Goal: Register for event/course

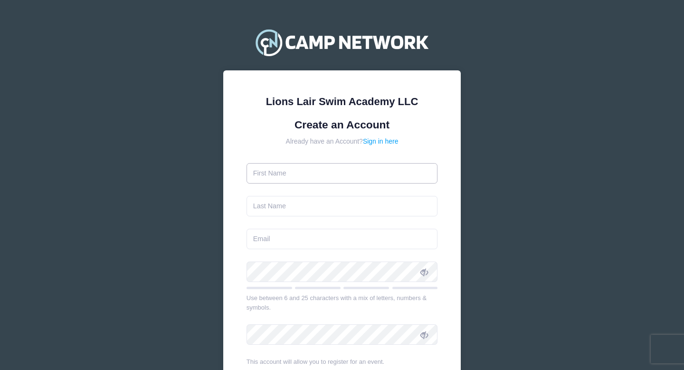
click at [308, 175] on input "text" at bounding box center [342, 173] width 191 height 20
type input "[PERSON_NAME]"
type input "Bonicoro"
type input "[EMAIL_ADDRESS][DOMAIN_NAME]"
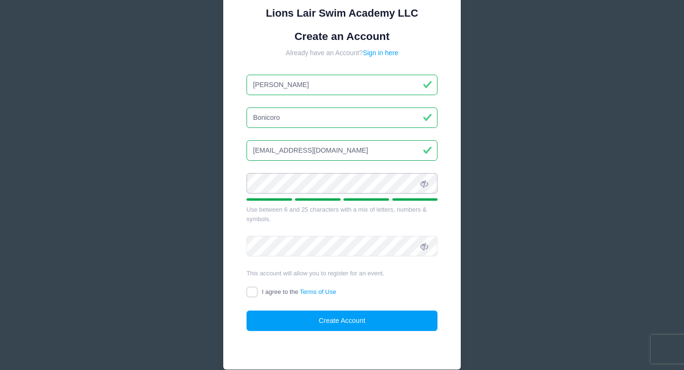
scroll to position [97, 0]
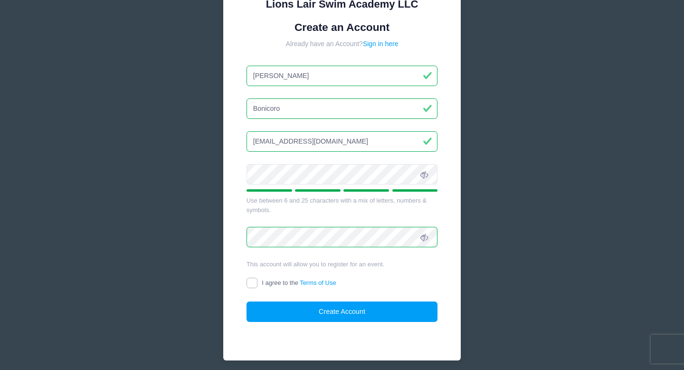
click at [252, 282] on input "I agree to the Terms of Use" at bounding box center [252, 282] width 11 height 11
checkbox input "true"
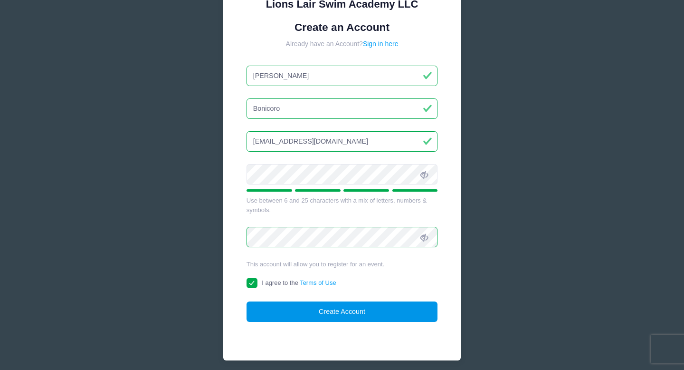
click at [314, 315] on button "Create Account" at bounding box center [342, 311] width 191 height 20
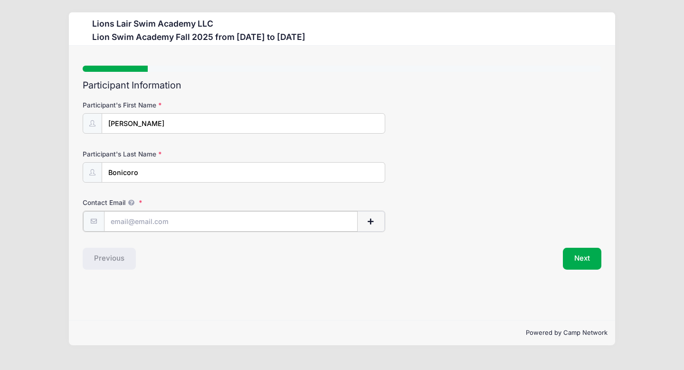
click at [151, 217] on input "Contact Email" at bounding box center [231, 221] width 254 height 20
type input "[EMAIL_ADDRESS][DOMAIN_NAME]"
click at [587, 258] on button "Next" at bounding box center [582, 258] width 38 height 22
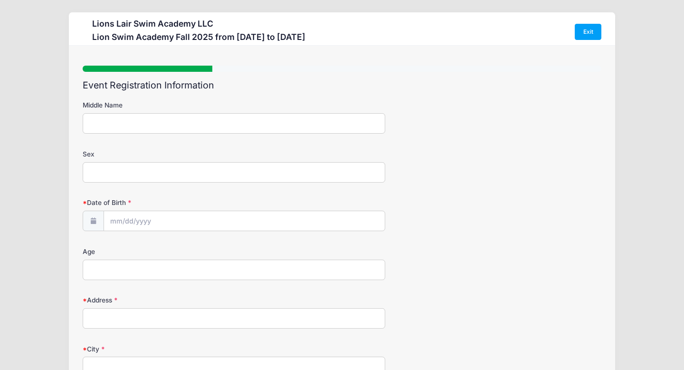
click at [140, 123] on input "Middle Name" at bounding box center [234, 123] width 303 height 20
type input "[PERSON_NAME]"
click at [97, 169] on input "Sex" at bounding box center [234, 172] width 303 height 20
type input "[DEMOGRAPHIC_DATA]"
click at [117, 220] on input "Date of Birth" at bounding box center [244, 221] width 281 height 20
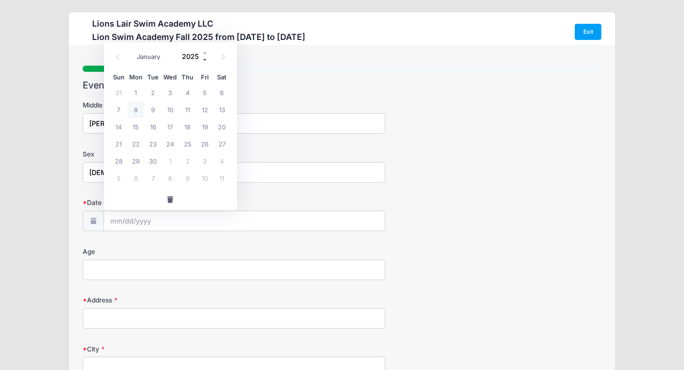
click at [204, 59] on span at bounding box center [205, 59] width 7 height 7
click at [204, 60] on span at bounding box center [205, 59] width 7 height 7
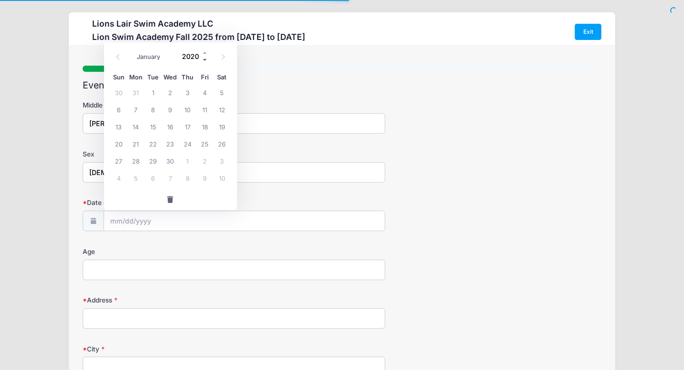
click at [204, 60] on span at bounding box center [205, 59] width 7 height 7
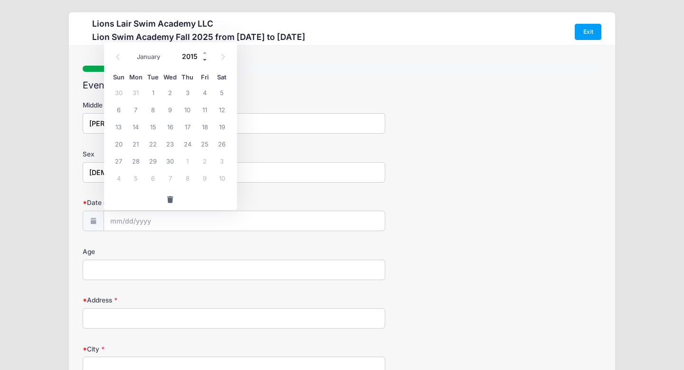
click at [204, 60] on span at bounding box center [205, 59] width 7 height 7
type input "2014"
click at [224, 56] on icon at bounding box center [222, 57] width 3 height 6
select select "9"
click at [136, 142] on span "20" at bounding box center [135, 143] width 17 height 17
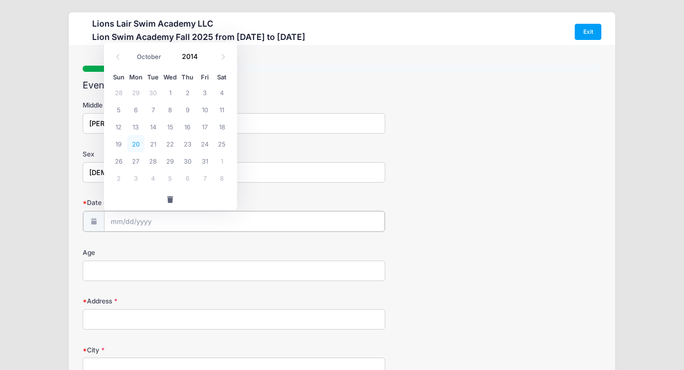
type input "[DATE]"
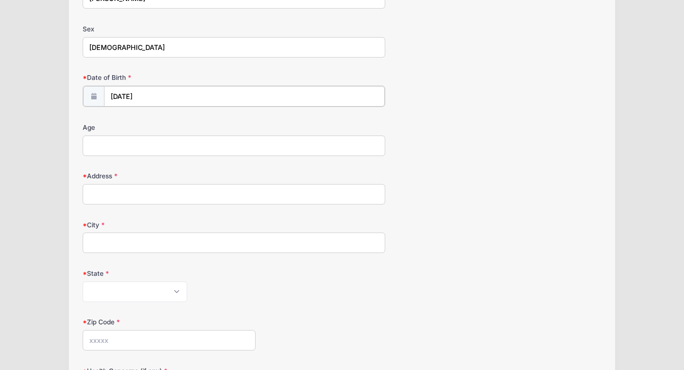
scroll to position [129, 0]
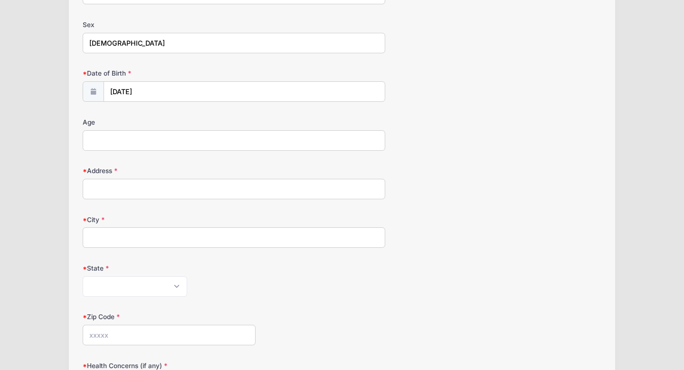
click at [157, 140] on input "Age" at bounding box center [234, 140] width 303 height 20
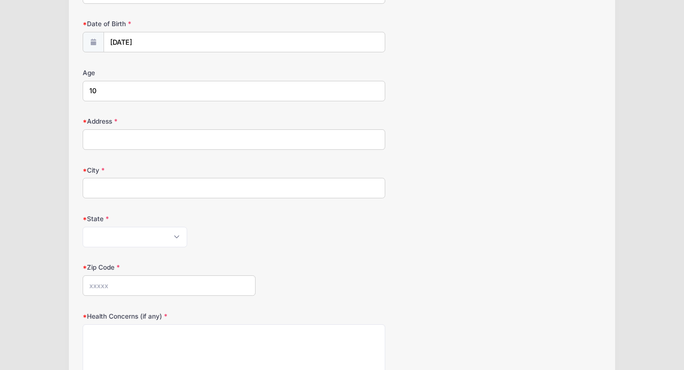
scroll to position [181, 0]
type input "10"
click at [129, 137] on input "Address" at bounding box center [234, 137] width 303 height 20
type input "[STREET_ADDRESS]"
type input "[US_STATE]"
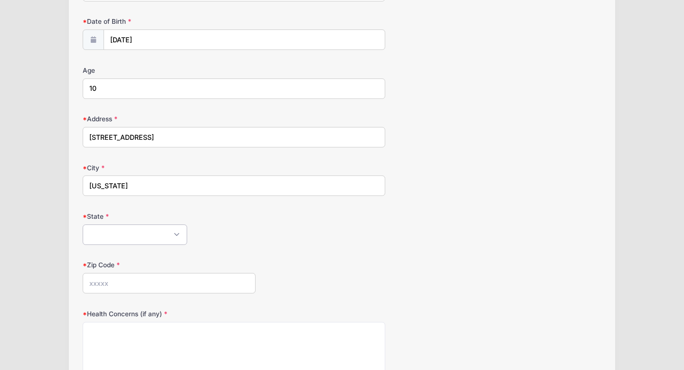
select select "NY"
type input "10024"
type input "[STREET_ADDRESS]"
click at [77, 153] on div "Step 2 /7 Step 1 Step 2 Step 3 Step 4 Step 5 Policies Extra Items Summary Parti…" at bounding box center [342, 193] width 546 height 657
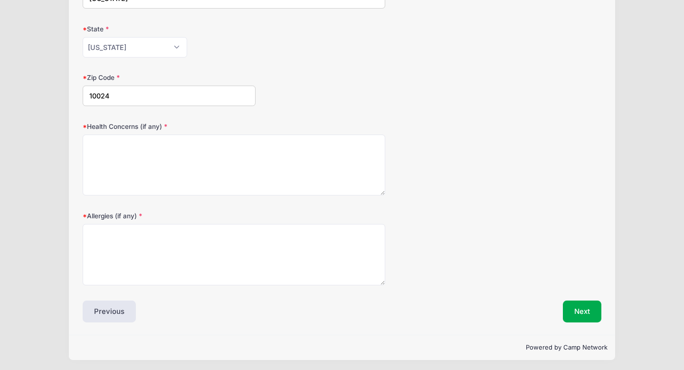
scroll to position [371, 0]
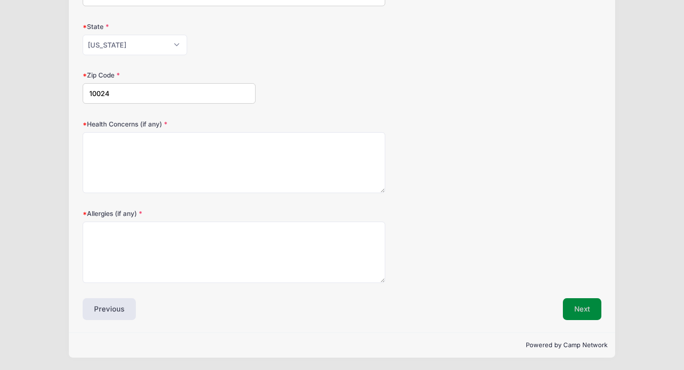
click at [572, 308] on button "Next" at bounding box center [582, 309] width 38 height 22
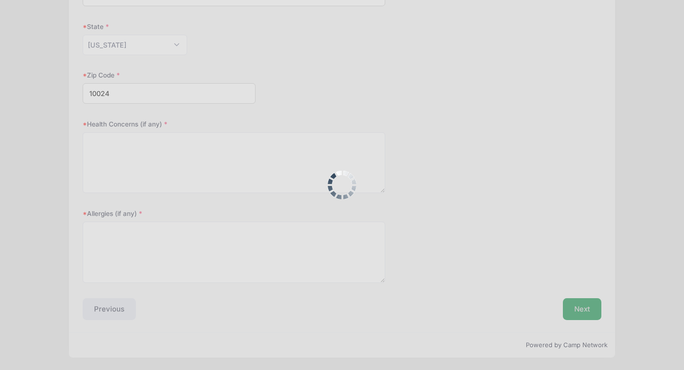
scroll to position [394, 0]
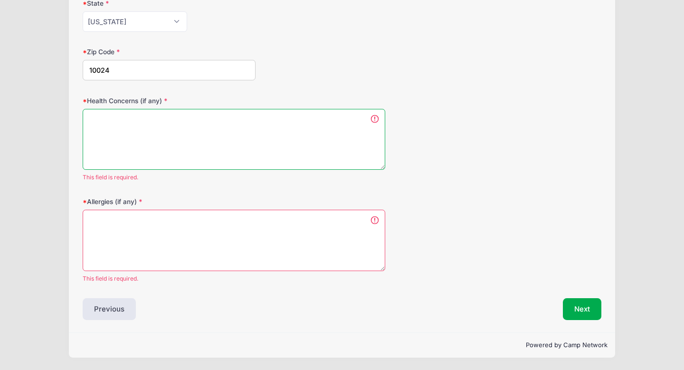
click at [329, 129] on textarea "Health Concerns (if any)" at bounding box center [234, 139] width 303 height 61
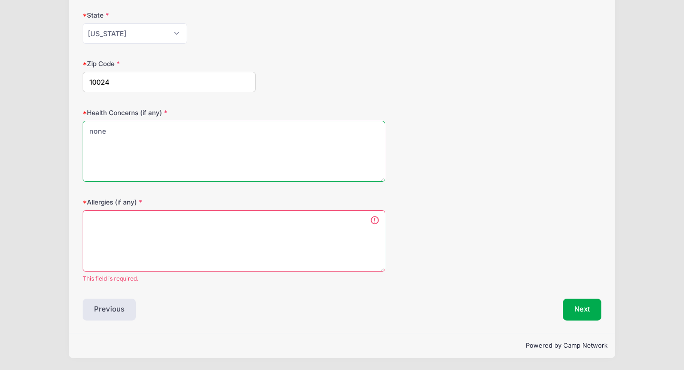
type textarea "none"
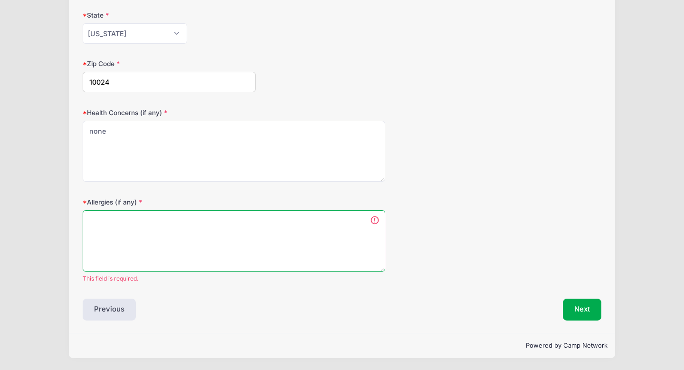
click at [230, 221] on textarea "Allergies (if any)" at bounding box center [234, 240] width 303 height 61
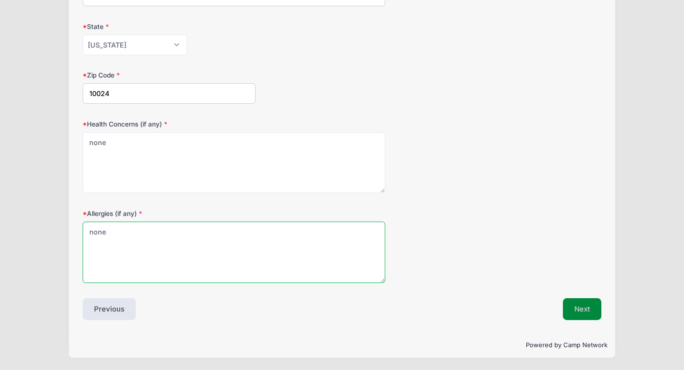
type textarea "none"
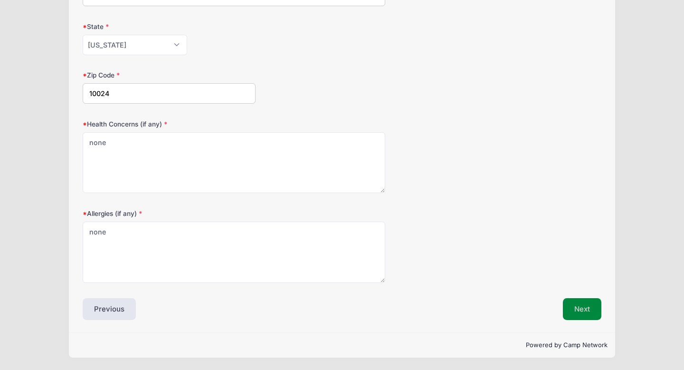
click at [572, 310] on button "Next" at bounding box center [582, 309] width 38 height 22
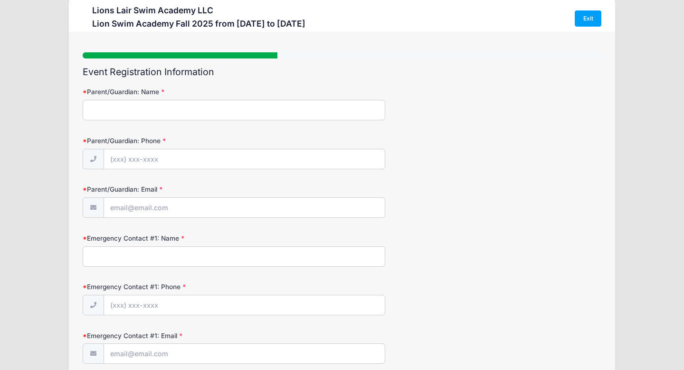
scroll to position [0, 0]
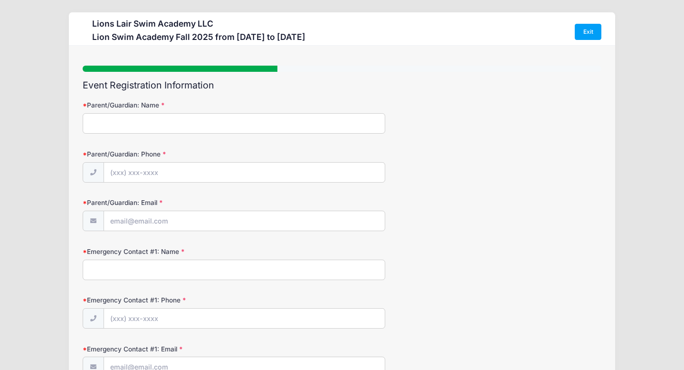
click at [208, 125] on input "Parent/Guardian: Name" at bounding box center [234, 123] width 303 height 20
type input "[PERSON_NAME]"
click at [157, 172] on input "Parent/Guardian: Phone" at bounding box center [244, 172] width 281 height 20
type input "[PHONE_NUMBER]"
click at [127, 222] on input "Parent/Guardian: Email" at bounding box center [244, 221] width 281 height 20
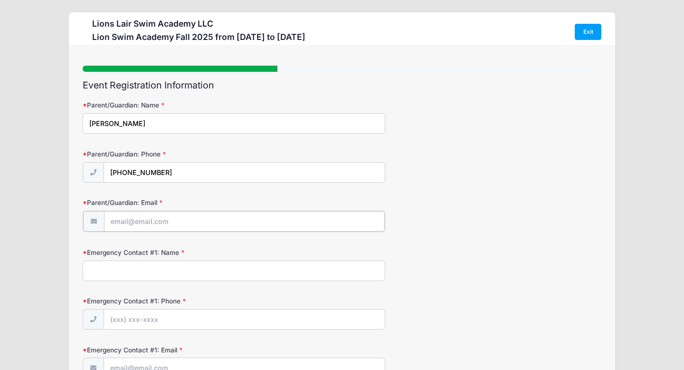
type input "[EMAIL_ADDRESS][DOMAIN_NAME]"
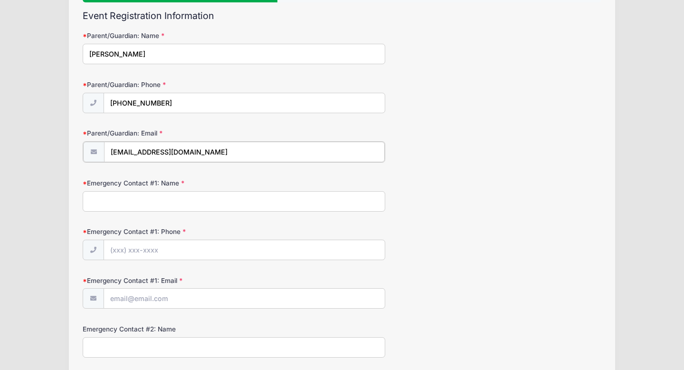
scroll to position [77, 0]
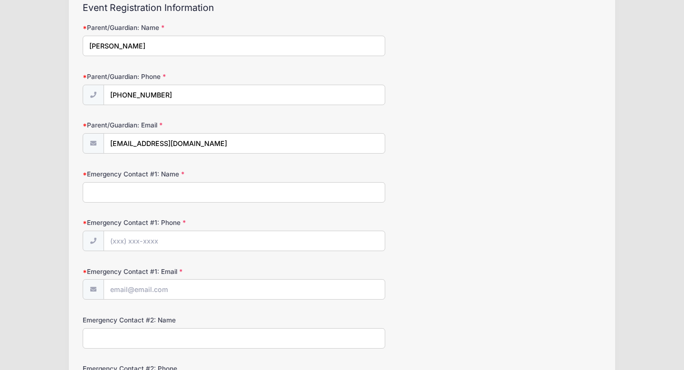
click at [147, 197] on input "Emergency Contact #1: Name" at bounding box center [234, 192] width 303 height 20
type input "[PERSON_NAME]"
click at [143, 246] on input "Emergency Contact #1: Phone" at bounding box center [244, 241] width 281 height 20
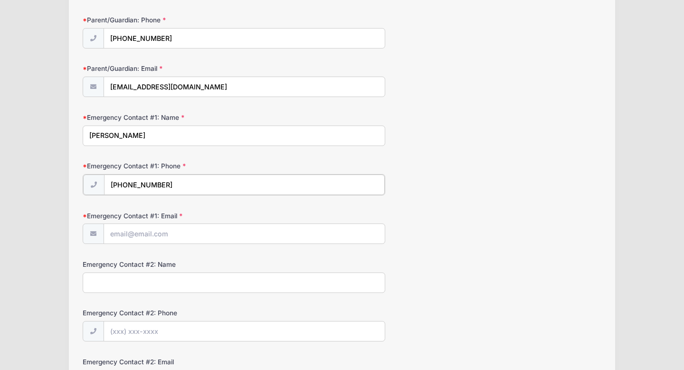
scroll to position [136, 0]
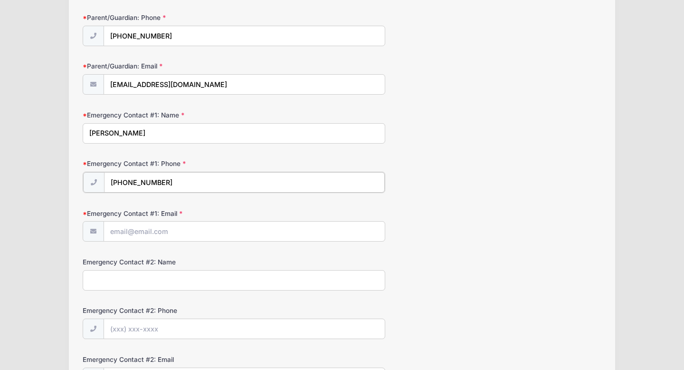
type input "[PHONE_NUMBER]"
click at [124, 232] on input "Emergency Contact #1: Email" at bounding box center [244, 230] width 281 height 20
type input "[EMAIL_ADDRESS][DOMAIN_NAME]"
click at [190, 259] on label "Emergency Contact #2: Name" at bounding box center [169, 261] width 173 height 10
click at [190, 269] on input "Emergency Contact #2: Name" at bounding box center [234, 279] width 303 height 20
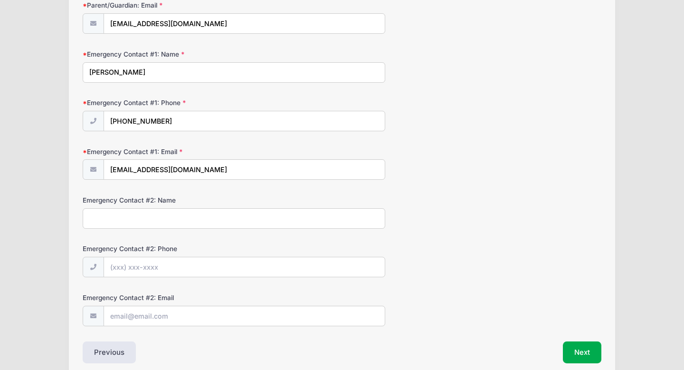
scroll to position [199, 0]
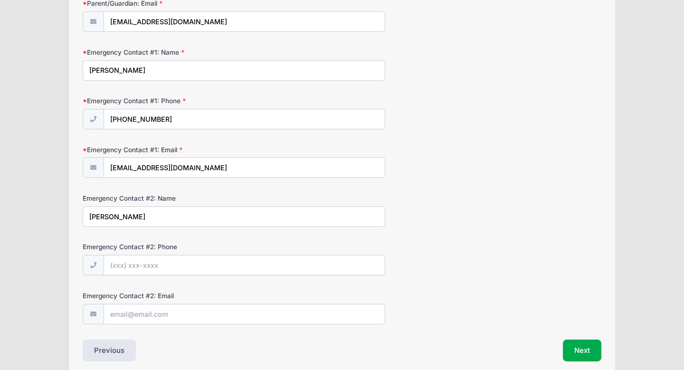
type input "[PERSON_NAME]"
click at [134, 264] on input "Emergency Contact #2: Phone" at bounding box center [244, 265] width 281 height 20
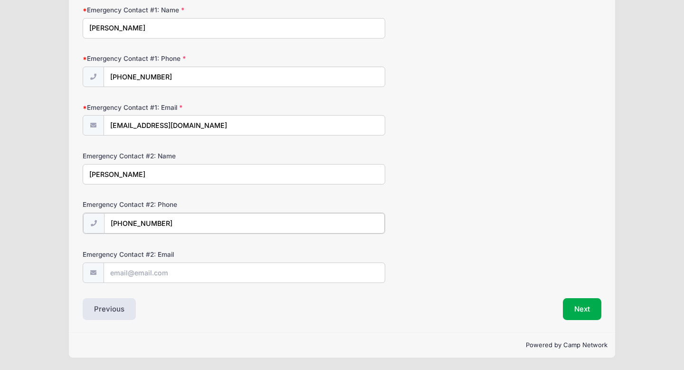
type input "[PHONE_NUMBER]"
click at [124, 273] on input "Emergency Contact #2: Email" at bounding box center [244, 272] width 281 height 20
type input "[PERSON_NAME][EMAIL_ADDRESS][DOMAIN_NAME]"
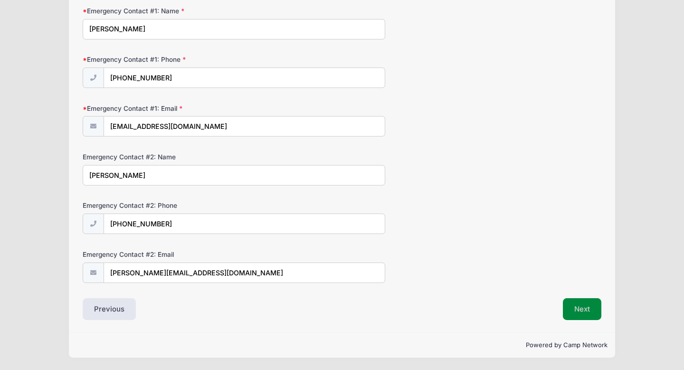
scroll to position [240, 0]
click at [576, 312] on button "Next" at bounding box center [582, 309] width 38 height 22
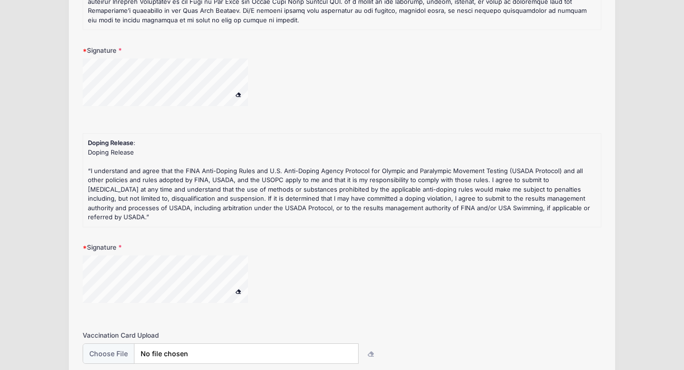
scroll to position [203, 0]
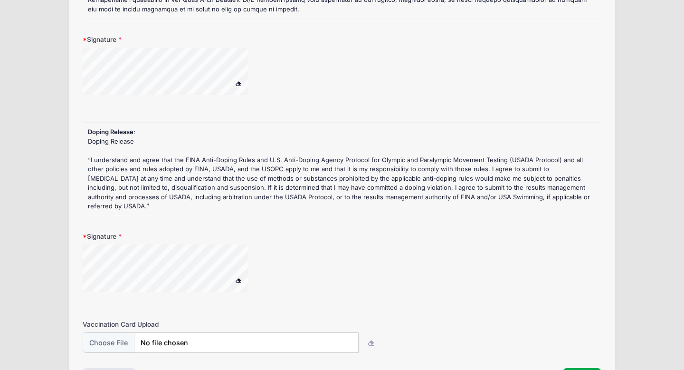
click at [264, 231] on div "Signature" at bounding box center [342, 267] width 519 height 72
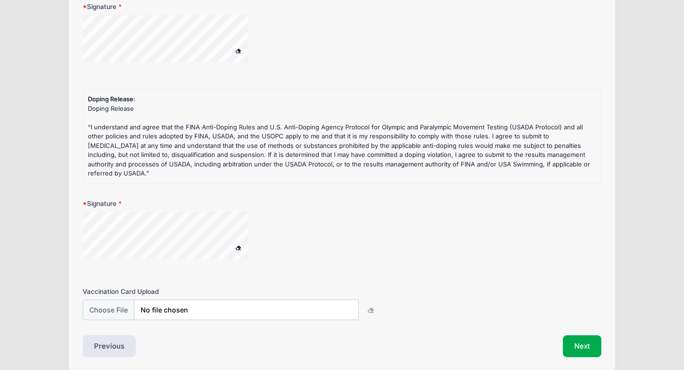
scroll to position [263, 0]
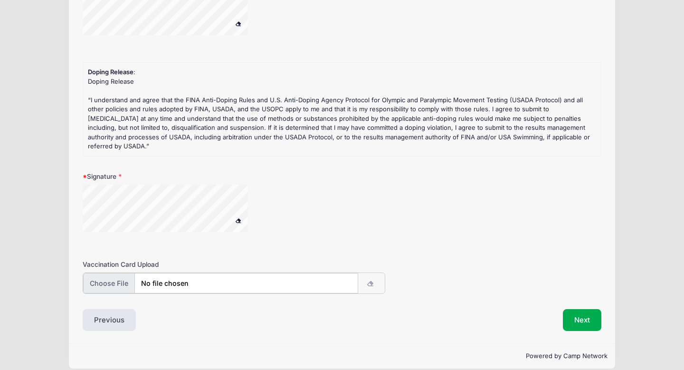
click at [243, 273] on input "file" at bounding box center [220, 283] width 275 height 20
click at [579, 308] on button "Next" at bounding box center [582, 319] width 38 height 22
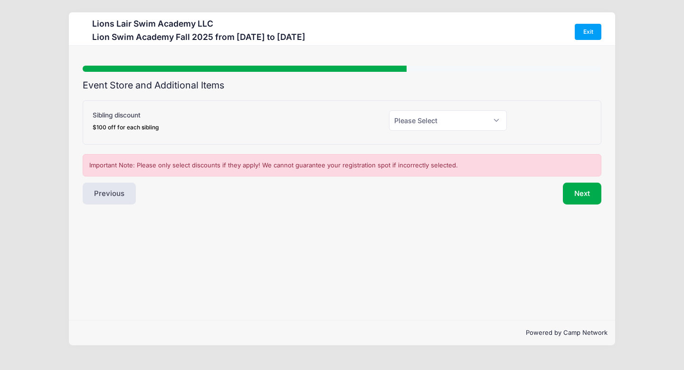
scroll to position [0, 0]
click at [496, 122] on select "Please Select Yes (-$100.00) No" at bounding box center [448, 120] width 118 height 20
select select "0"
click at [579, 192] on button "Next" at bounding box center [582, 193] width 38 height 22
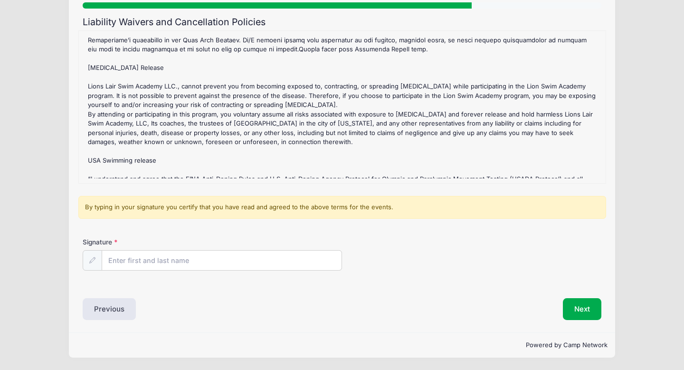
scroll to position [144, 0]
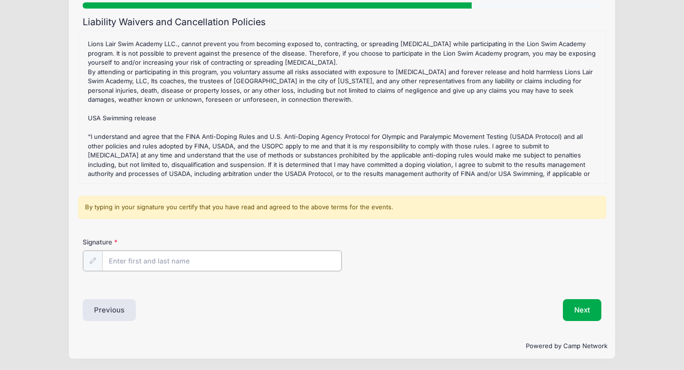
click at [114, 265] on input "Signature" at bounding box center [221, 260] width 239 height 20
type input "[PERSON_NAME]"
click at [91, 260] on icon at bounding box center [92, 260] width 6 height 6
click at [580, 308] on button "Next" at bounding box center [582, 309] width 38 height 22
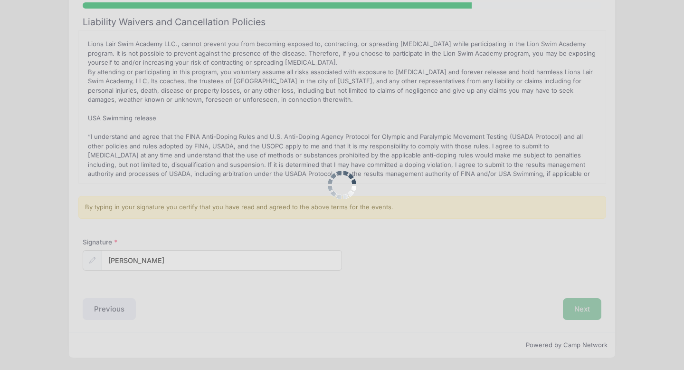
scroll to position [0, 0]
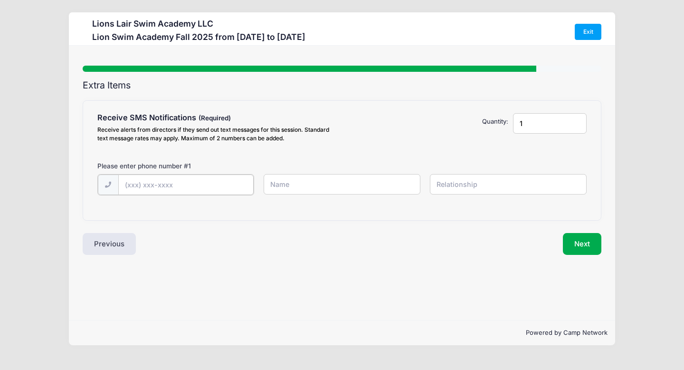
click at [144, 185] on input "text" at bounding box center [185, 184] width 135 height 20
type input "[PHONE_NUMBER]"
click at [286, 189] on input "text" at bounding box center [342, 184] width 157 height 20
type input "[PERSON_NAME]"
type input "2"
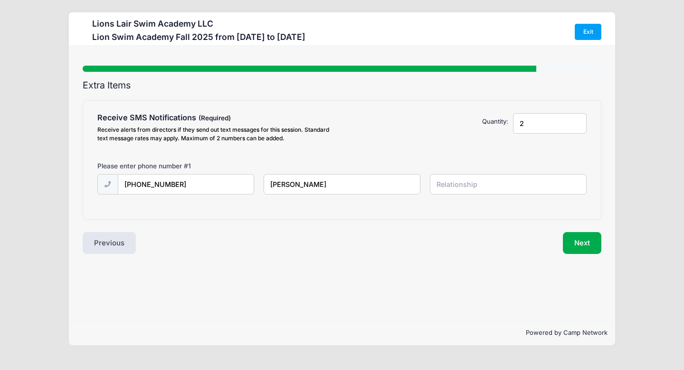
click at [577, 121] on input "2" at bounding box center [550, 123] width 74 height 20
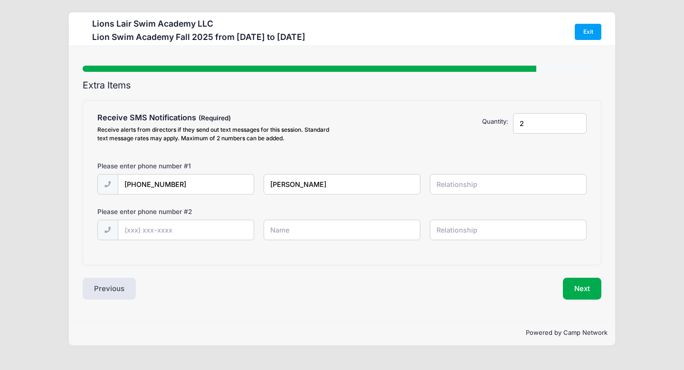
click at [461, 184] on input "text" at bounding box center [508, 184] width 157 height 20
type input "MOther"
click at [201, 233] on input "text" at bounding box center [185, 230] width 135 height 20
type input "[PHONE_NUMBER]"
click at [276, 231] on input "text" at bounding box center [342, 230] width 157 height 20
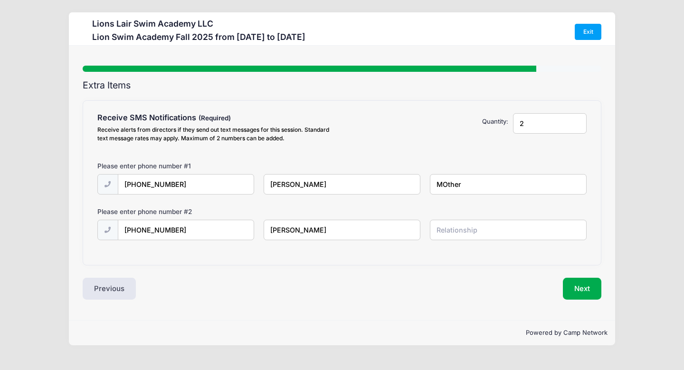
type input "[PERSON_NAME]"
click at [450, 228] on input "text" at bounding box center [508, 230] width 157 height 20
type input "Father"
click at [356, 184] on input "[PERSON_NAME]" at bounding box center [342, 184] width 157 height 20
type input "[PERSON_NAME]"
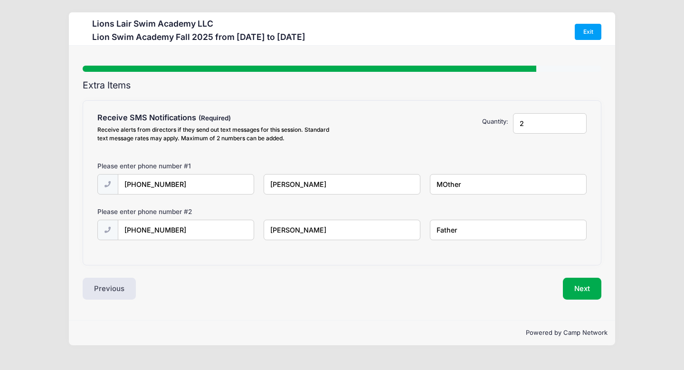
click at [302, 230] on input "[PERSON_NAME]" at bounding box center [342, 230] width 157 height 20
type input "[PERSON_NAME]"
click at [581, 286] on button "Next" at bounding box center [582, 288] width 38 height 22
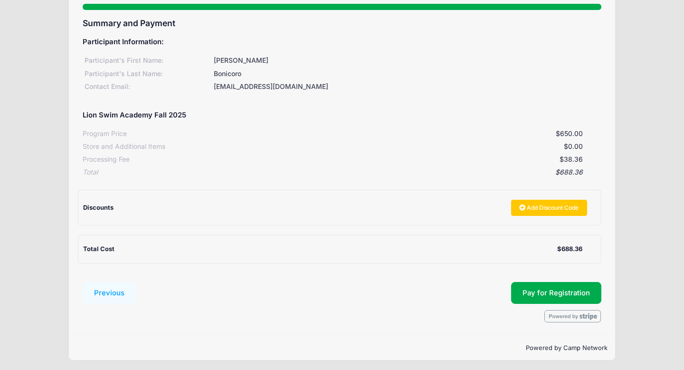
scroll to position [64, 0]
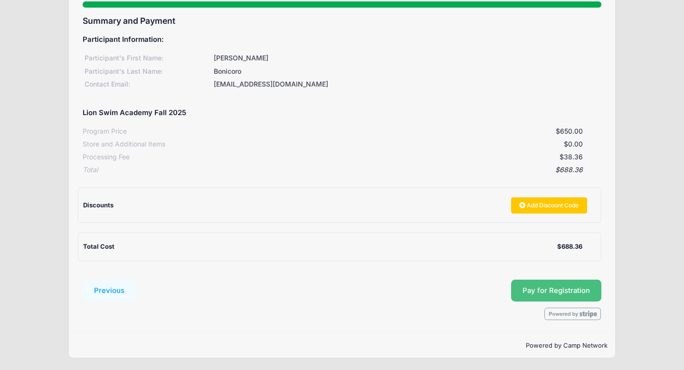
click at [560, 285] on button "Pay for Registration" at bounding box center [556, 290] width 90 height 22
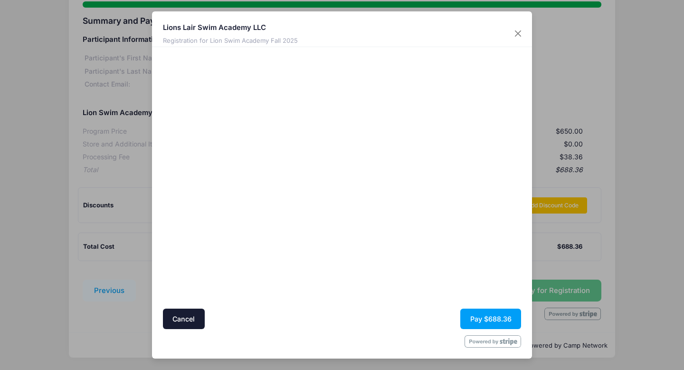
click at [262, 342] on div at bounding box center [342, 341] width 359 height 12
click at [424, 256] on div at bounding box center [434, 178] width 175 height 252
click at [485, 319] on button "Pay $688.36" at bounding box center [490, 318] width 61 height 20
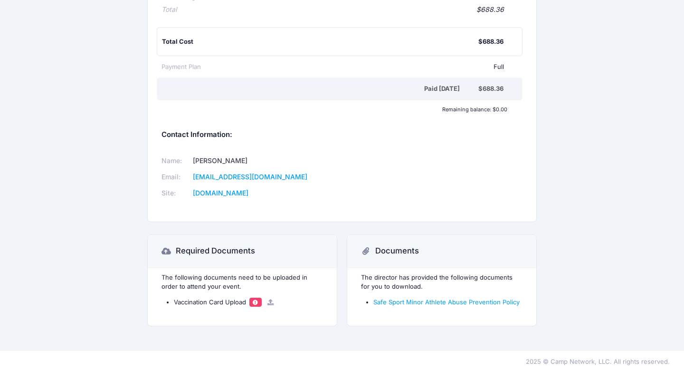
scroll to position [229, 0]
click at [254, 300] on span at bounding box center [255, 301] width 7 height 5
click at [269, 299] on icon at bounding box center [271, 301] width 8 height 6
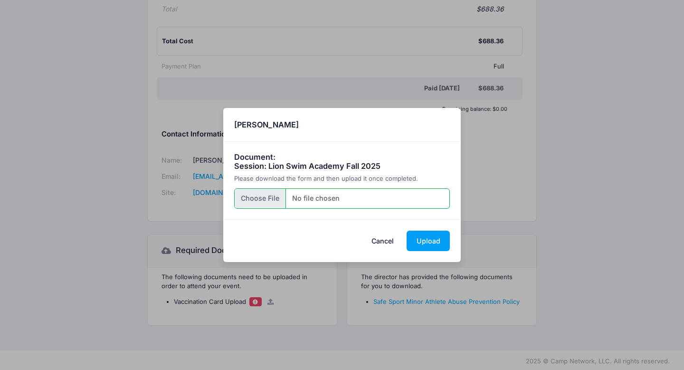
click at [271, 195] on input "file" at bounding box center [342, 198] width 216 height 20
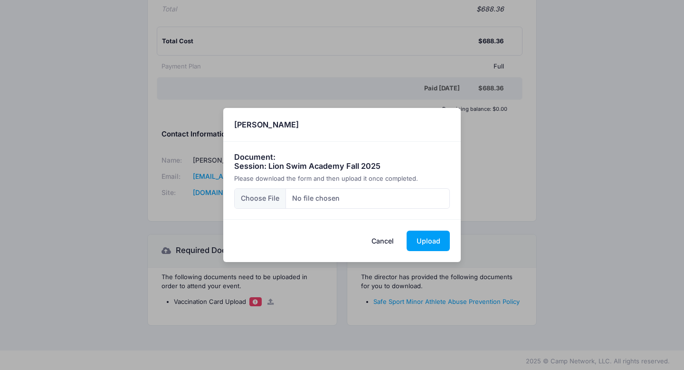
click at [384, 236] on button "Cancel" at bounding box center [383, 240] width 42 height 20
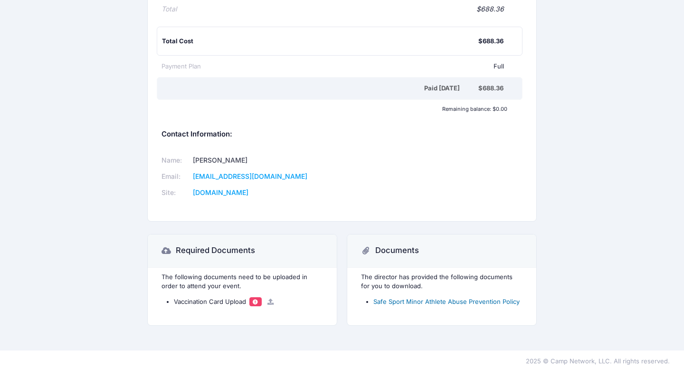
click at [399, 300] on link "Safe Sport Minor Athlete Abuse Prevention Policy" at bounding box center [446, 301] width 146 height 8
click at [603, 68] on div "Lions Lair Swim Academy LLC Participant Information: Participant's First Name: …" at bounding box center [342, 61] width 684 height 554
